Goal: Understand process/instructions

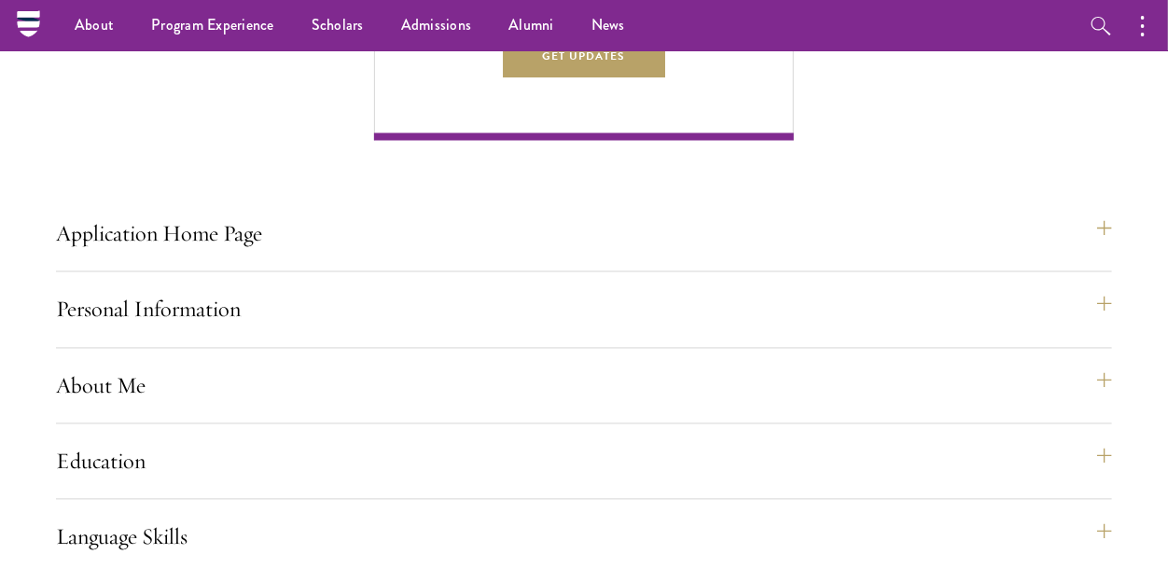
scroll to position [1220, 0]
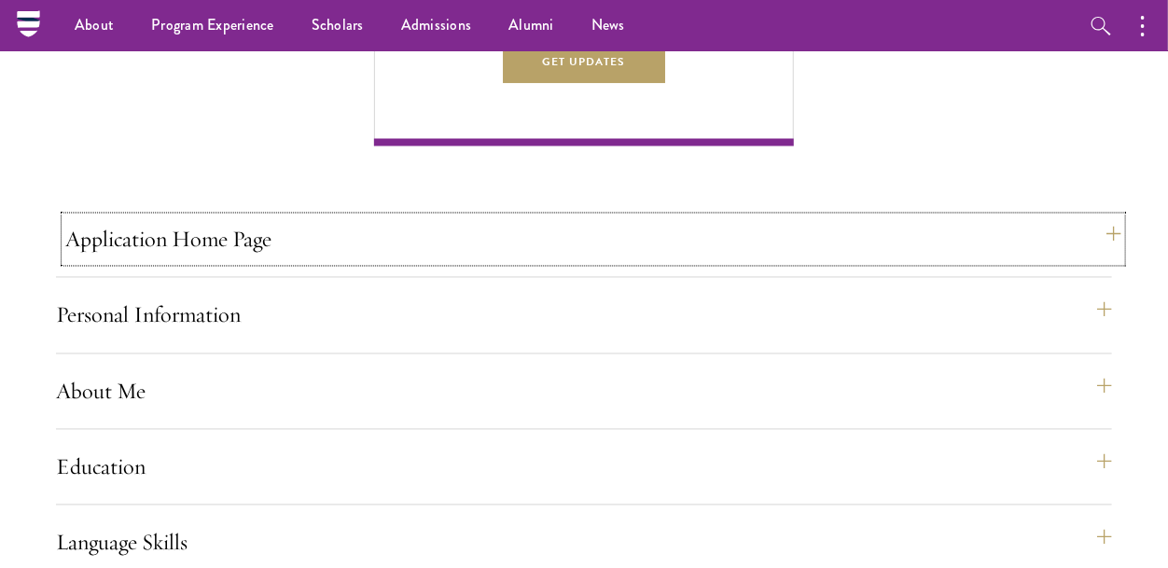
click at [309, 262] on button "Application Home Page" at bounding box center [593, 239] width 1056 height 45
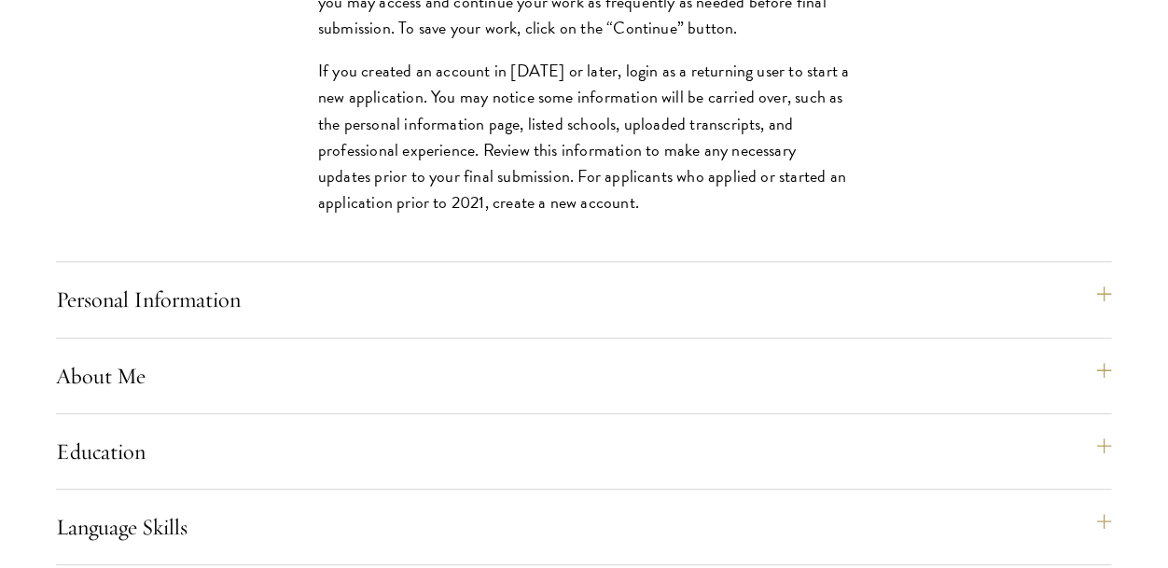
scroll to position [1833, 0]
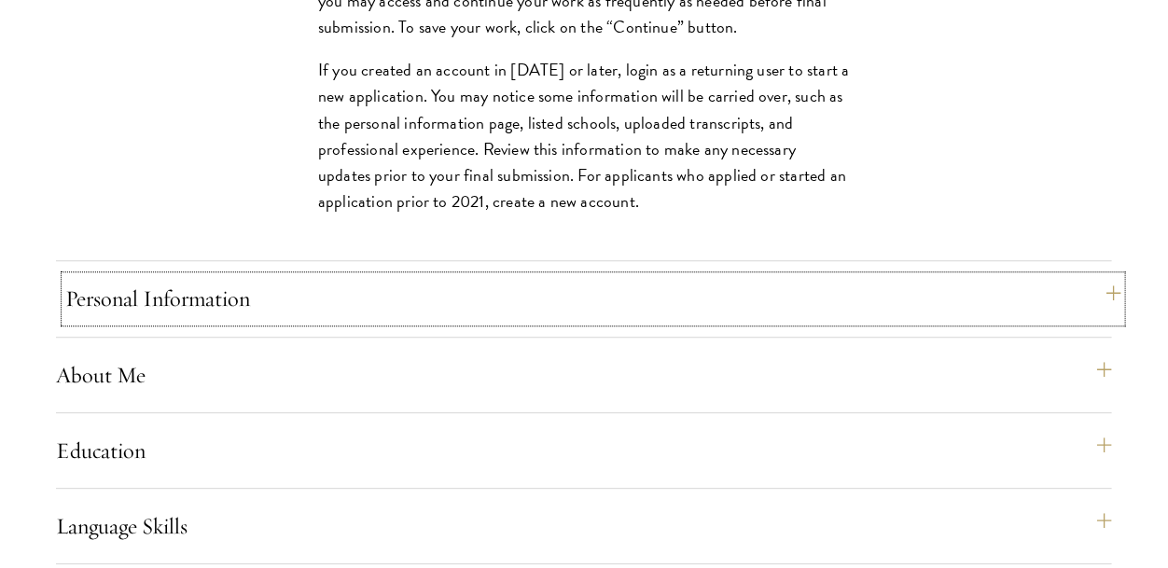
click at [301, 321] on button "Personal Information" at bounding box center [593, 298] width 1056 height 45
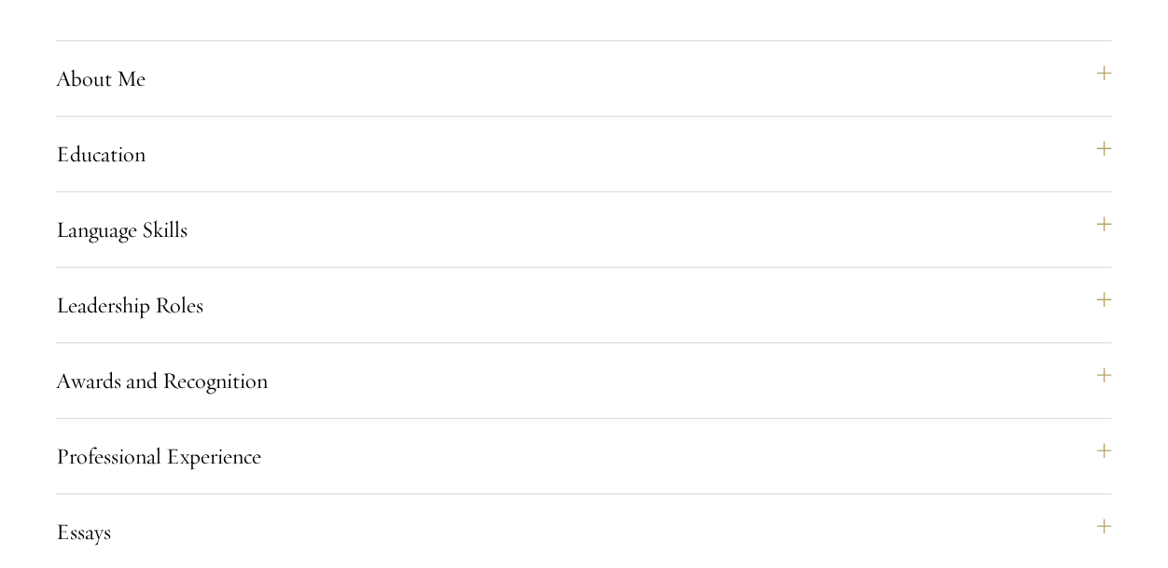
scroll to position [1897, 0]
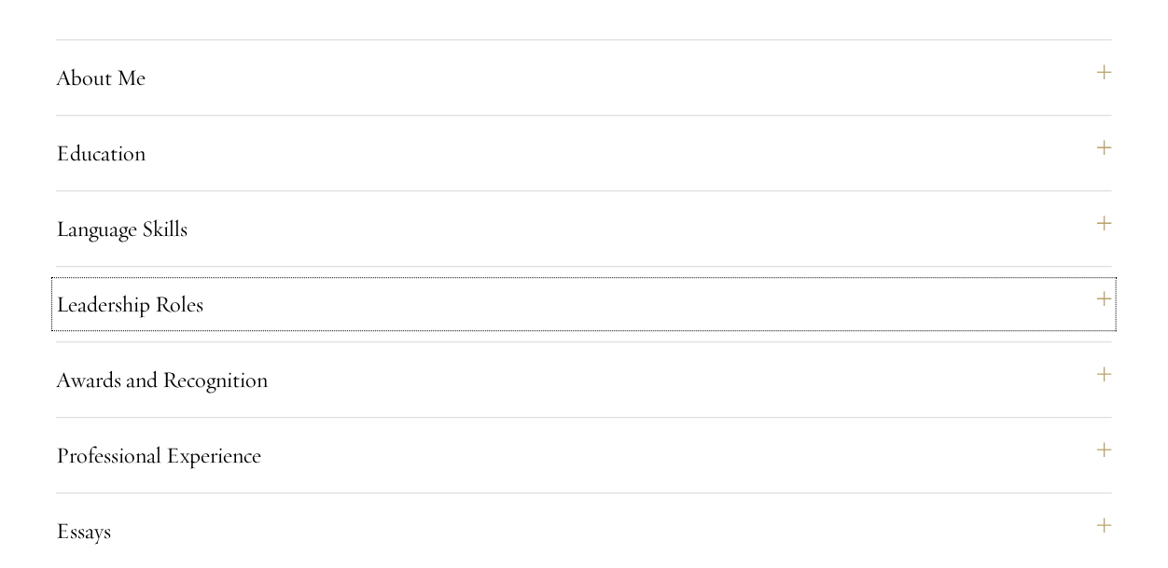
click at [301, 327] on button "Leadership Roles" at bounding box center [584, 304] width 1056 height 45
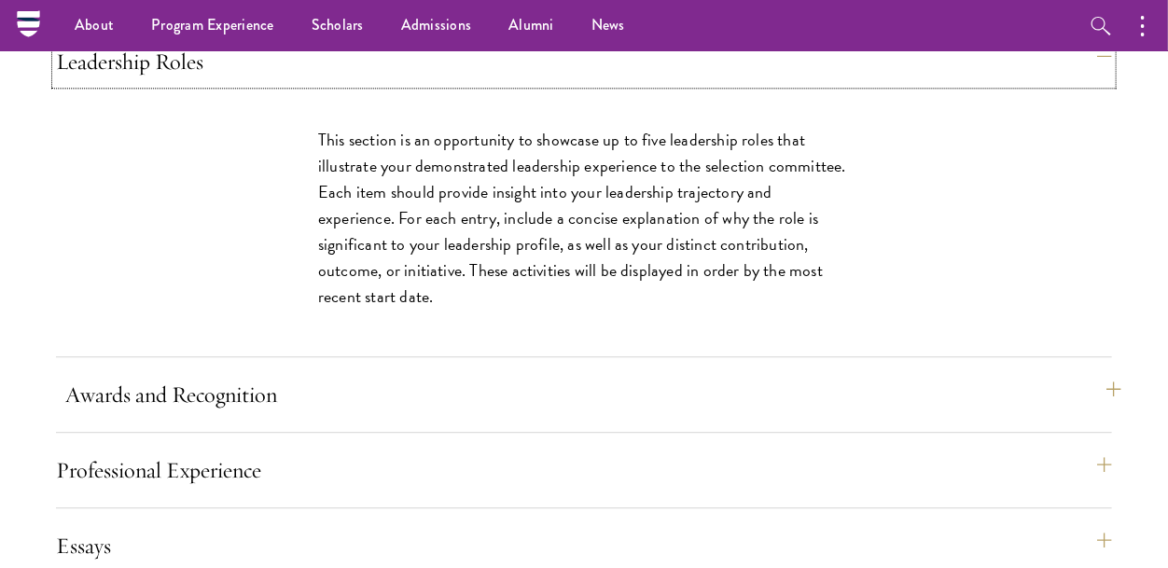
scroll to position [1775, 0]
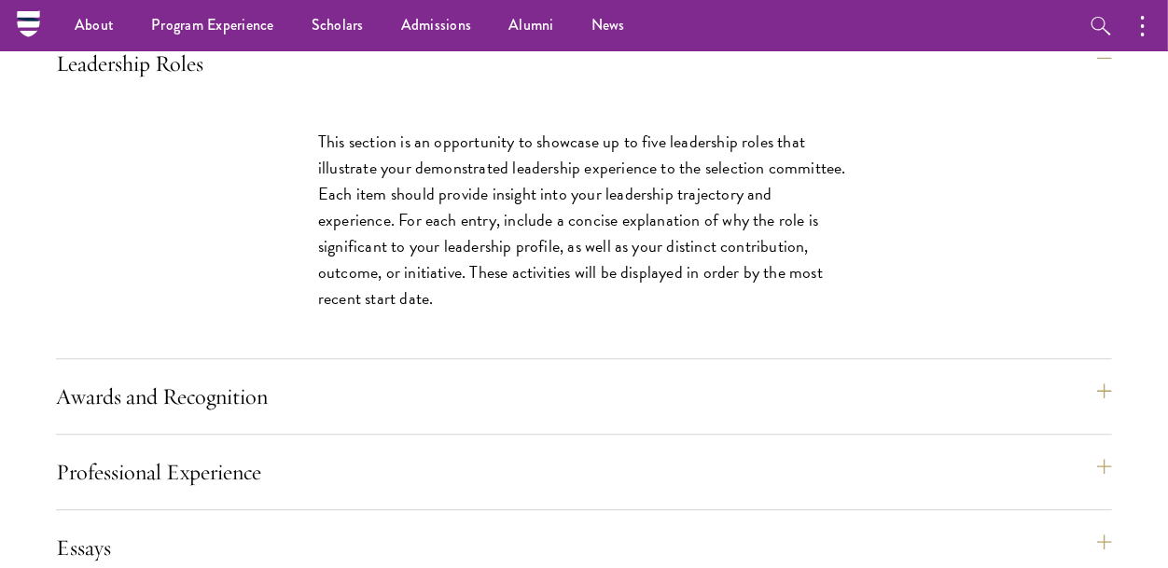
click at [352, 313] on p "This section is an opportunity to showcase up to five leadership roles that ill…" at bounding box center [584, 221] width 532 height 184
click at [558, 419] on button "Awards and Recognition" at bounding box center [593, 396] width 1056 height 45
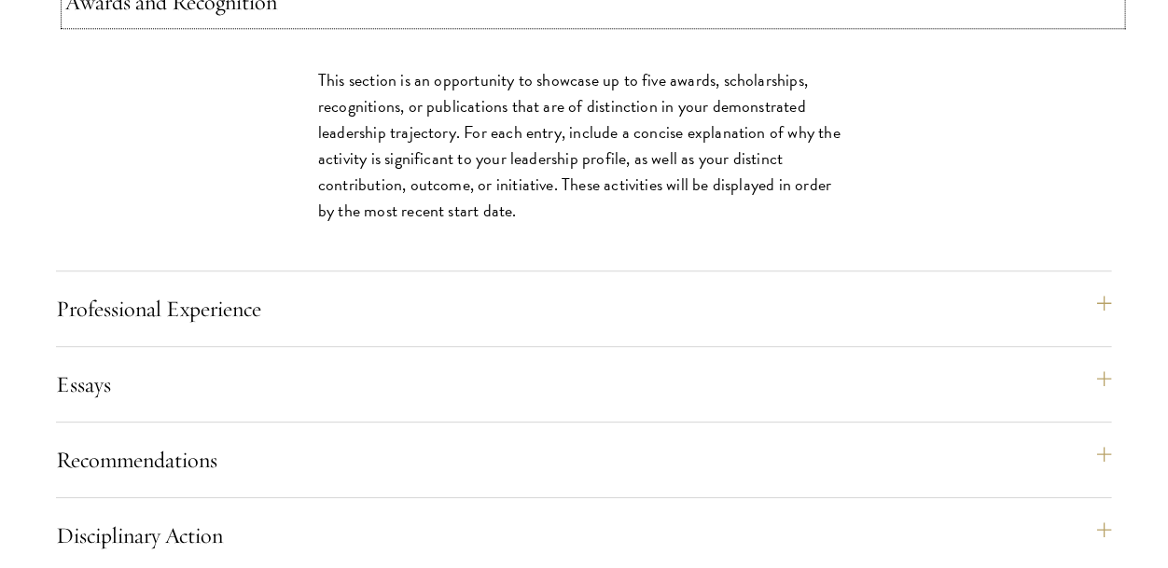
scroll to position [1913, 0]
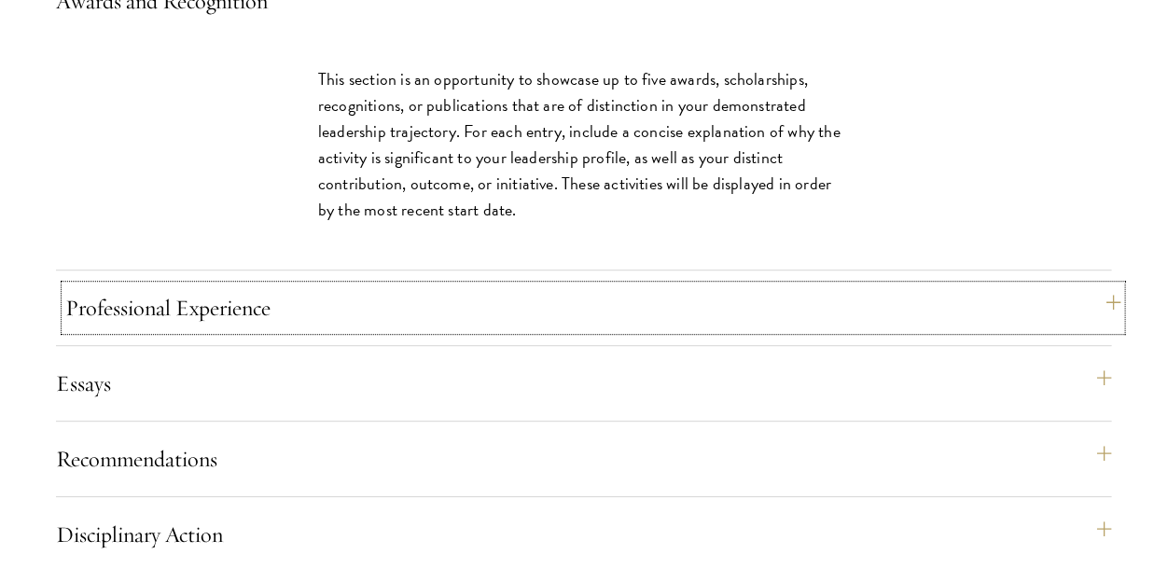
click at [580, 330] on button "Professional Experience" at bounding box center [593, 308] width 1056 height 45
